Goal: Transaction & Acquisition: Download file/media

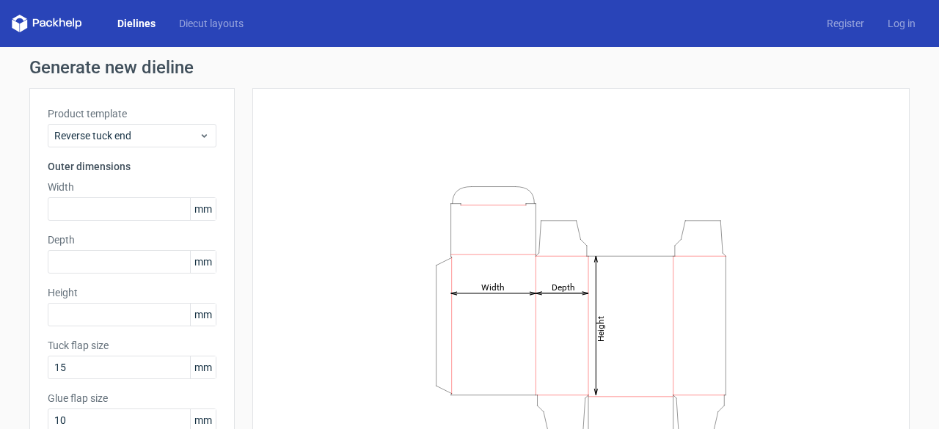
click at [152, 23] on link "Dielines" at bounding box center [137, 23] width 62 height 15
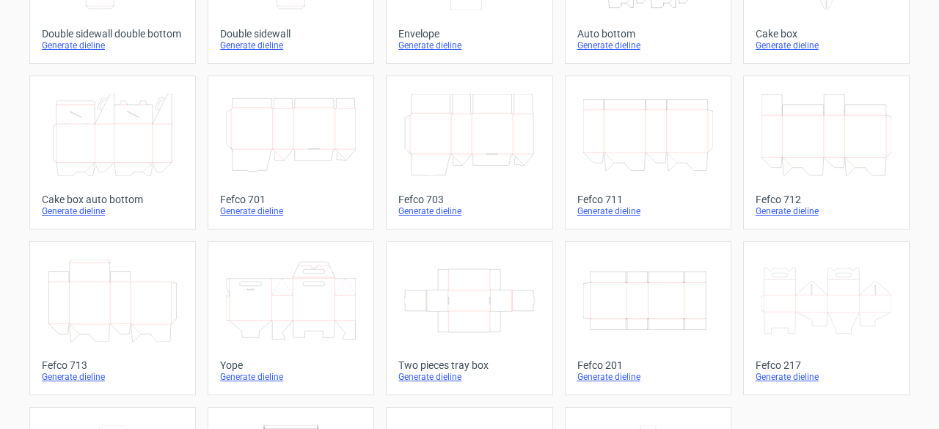
scroll to position [367, 0]
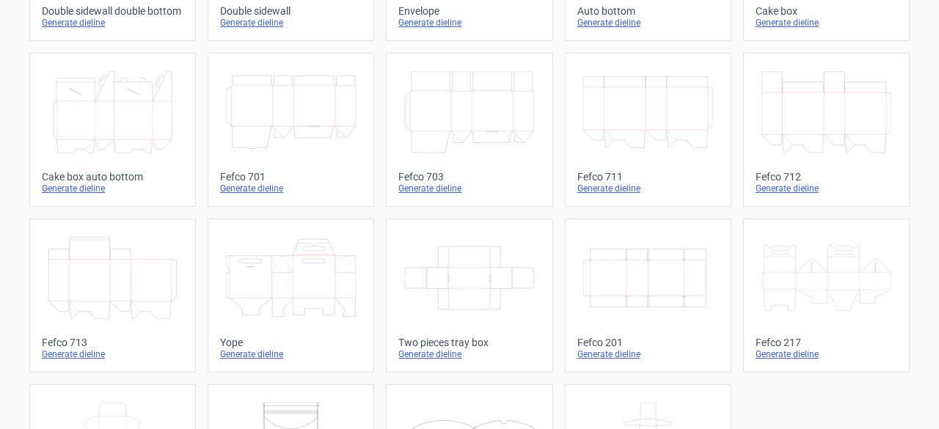
click at [611, 354] on div "Generate dieline" at bounding box center [648, 354] width 142 height 12
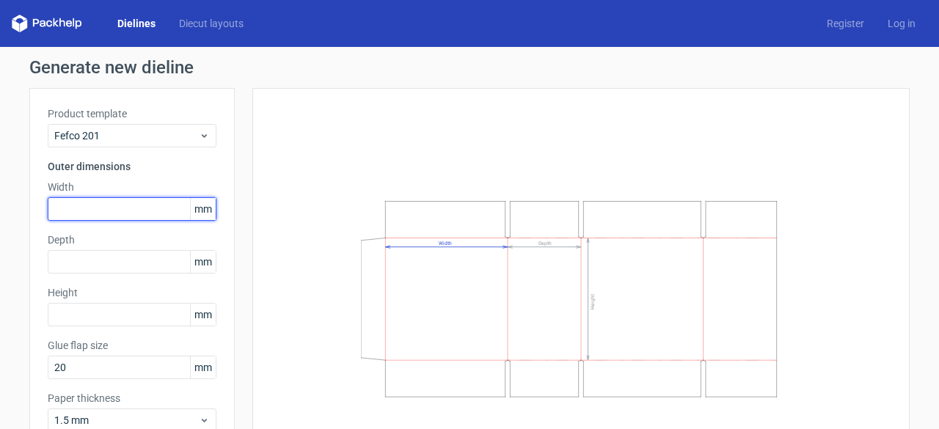
click at [80, 213] on input "text" at bounding box center [132, 208] width 169 height 23
type input "291"
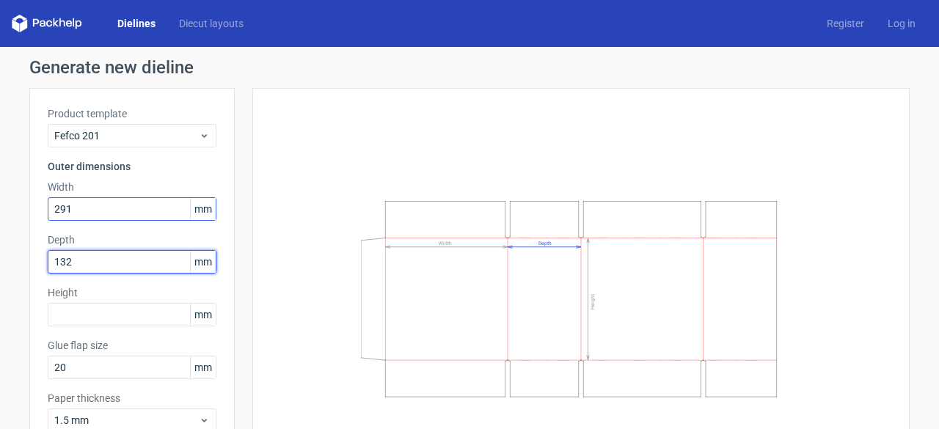
type input "132"
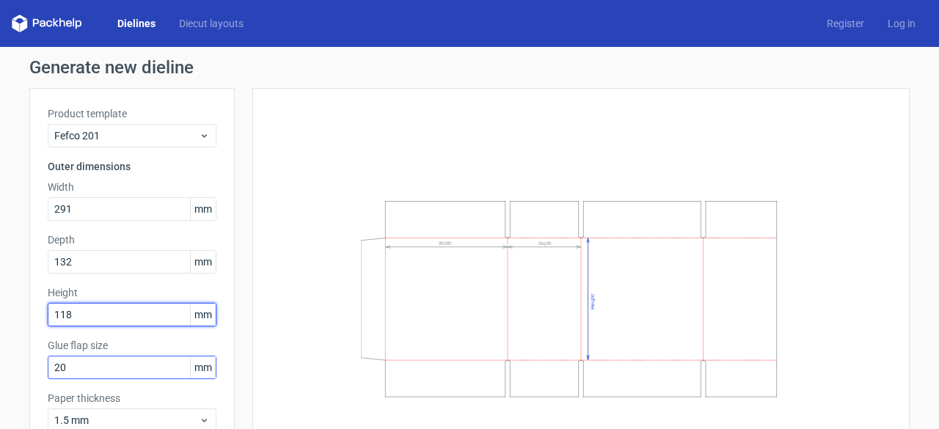
scroll to position [73, 0]
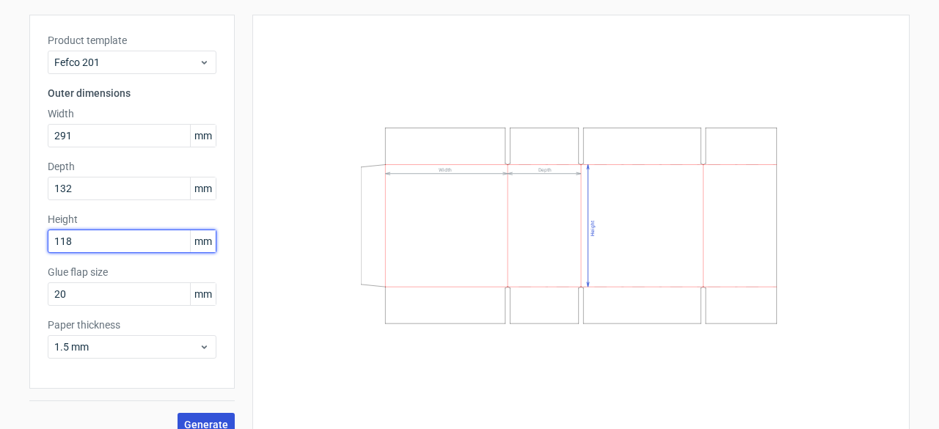
type input "118"
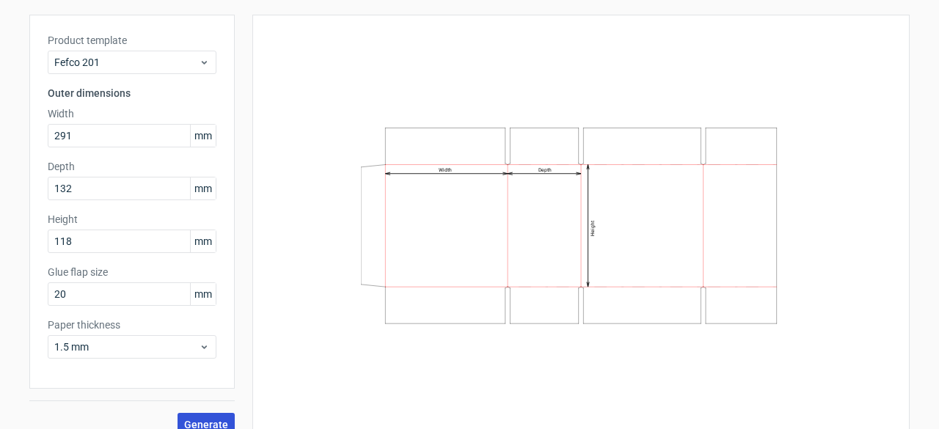
click at [204, 422] on span "Generate" at bounding box center [206, 424] width 44 height 10
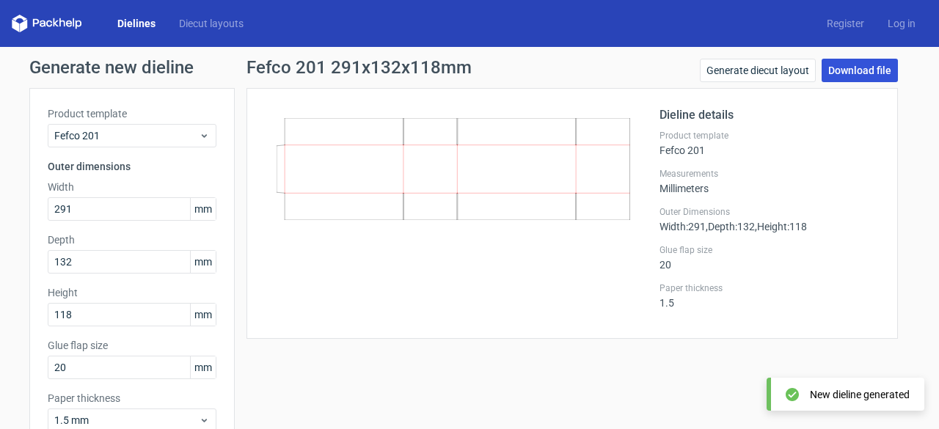
click at [855, 70] on link "Download file" at bounding box center [859, 70] width 76 height 23
